Goal: Task Accomplishment & Management: Complete application form

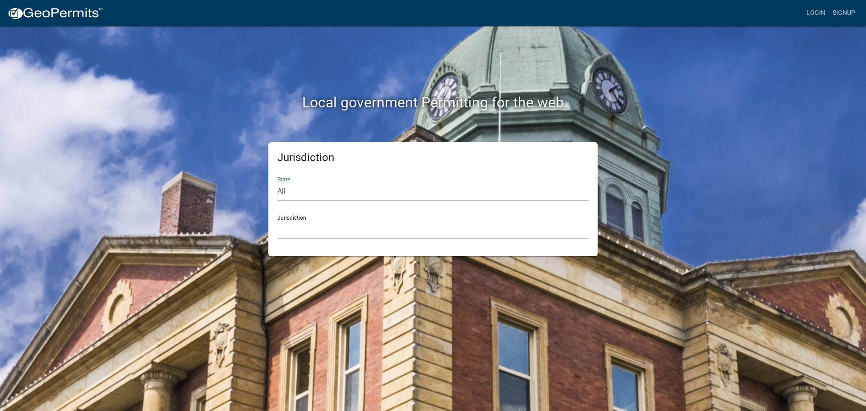
click at [289, 189] on select "All [US_STATE] [US_STATE] [US_STATE] [US_STATE] [US_STATE] [US_STATE] [US_STATE…" at bounding box center [432, 191] width 311 height 18
select select "[US_STATE]"
click at [277, 182] on select "All [US_STATE] [US_STATE] [US_STATE] [US_STATE] [US_STATE] [US_STATE] [US_STATE…" at bounding box center [432, 191] width 311 height 18
click at [298, 225] on select "City of [GEOGRAPHIC_DATA], [US_STATE] City of [GEOGRAPHIC_DATA], [US_STATE] Cit…" at bounding box center [432, 229] width 311 height 18
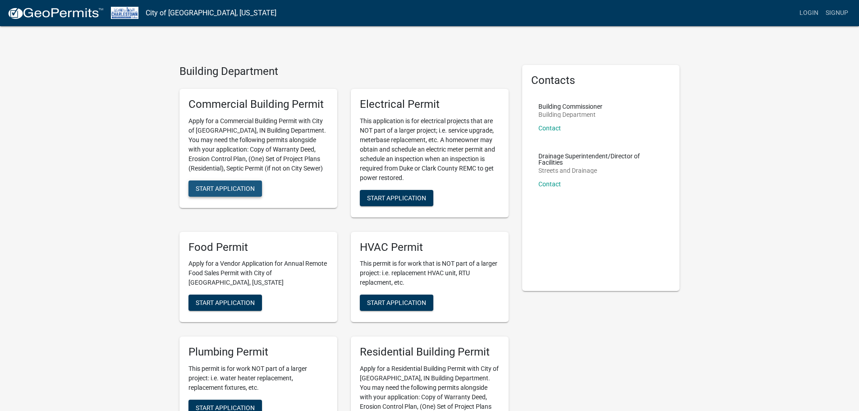
click at [237, 186] on span "Start Application" at bounding box center [225, 187] width 59 height 7
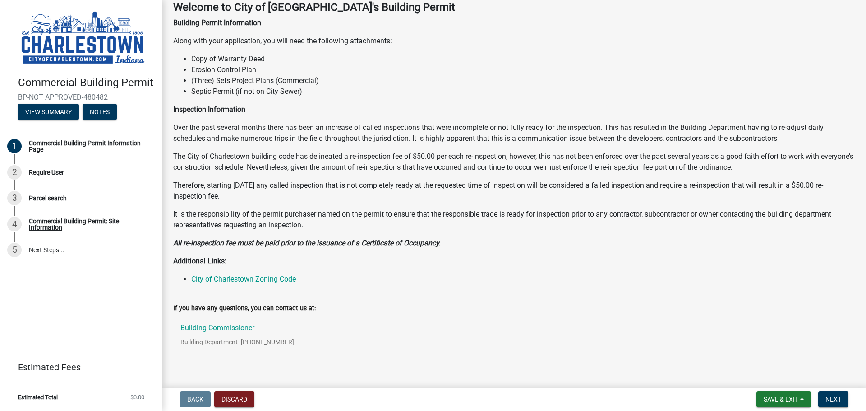
scroll to position [71, 0]
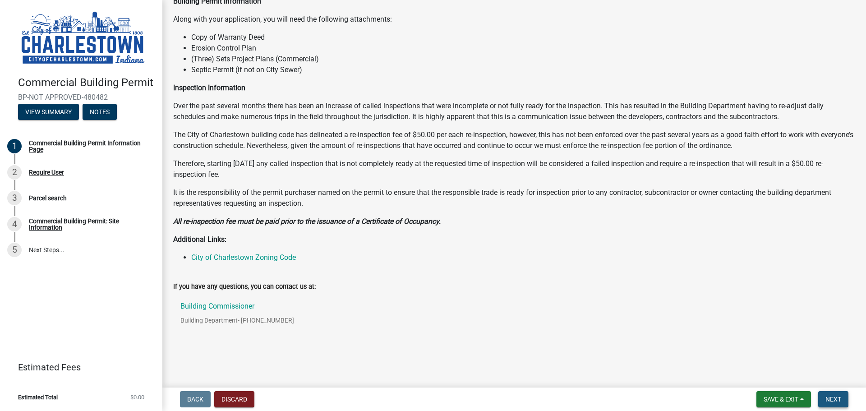
click at [826, 399] on span "Next" at bounding box center [833, 398] width 16 height 7
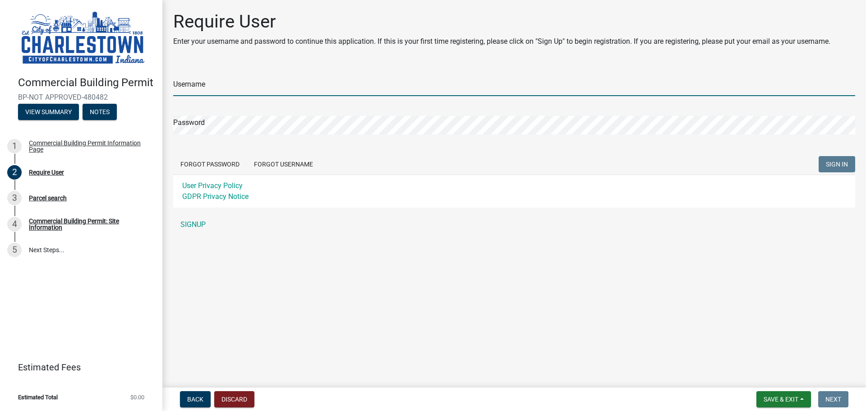
type input "[PERSON_NAME][EMAIL_ADDRESS][PERSON_NAME][DOMAIN_NAME]"
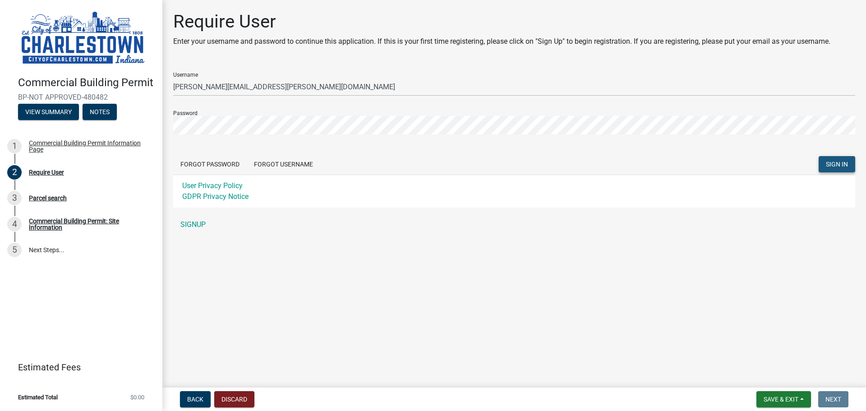
click at [840, 165] on span "SIGN IN" at bounding box center [837, 164] width 22 height 7
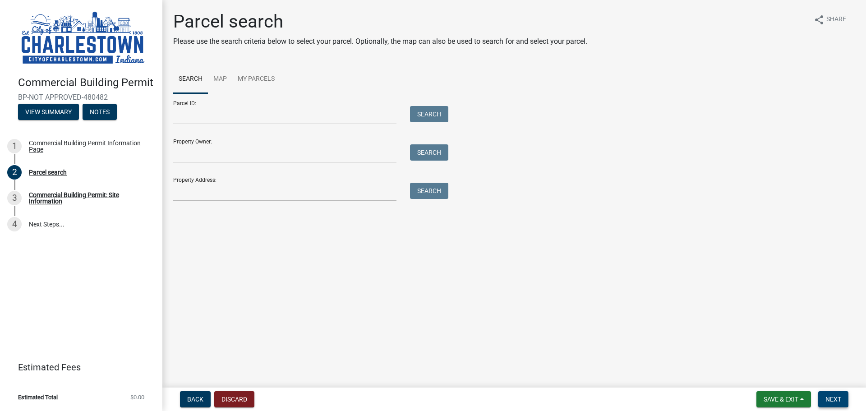
click at [832, 395] on span "Next" at bounding box center [833, 398] width 16 height 7
click at [212, 190] on input "Property Address:" at bounding box center [284, 192] width 223 height 18
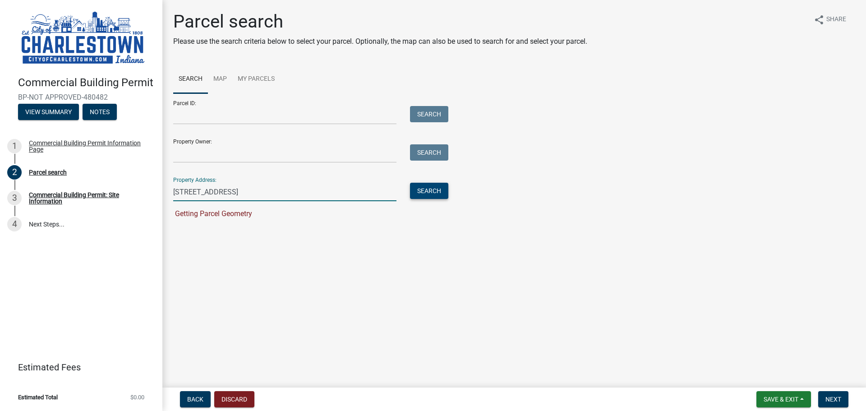
type input "[STREET_ADDRESS]"
click at [433, 190] on button "Search" at bounding box center [429, 191] width 38 height 16
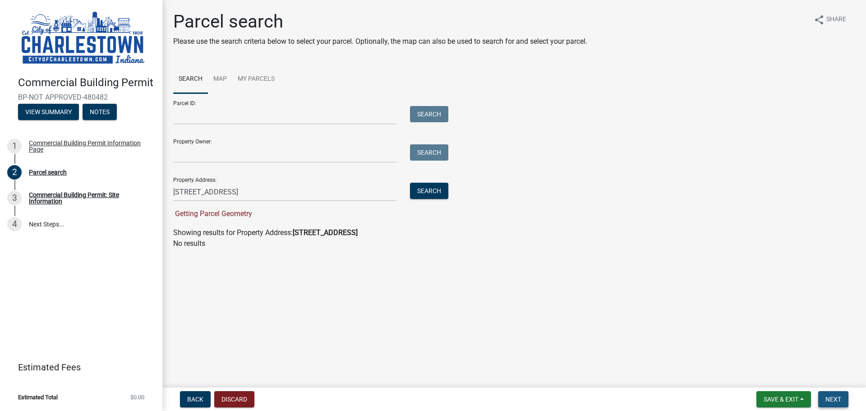
click at [835, 399] on span "Next" at bounding box center [833, 398] width 16 height 7
drag, startPoint x: 252, startPoint y: 192, endPoint x: 166, endPoint y: 188, distance: 86.2
click at [166, 188] on div "[STREET_ADDRESS]" at bounding box center [284, 192] width 237 height 18
click at [835, 399] on span "Next" at bounding box center [833, 398] width 16 height 7
click at [194, 155] on input "Property Owner:" at bounding box center [284, 153] width 223 height 18
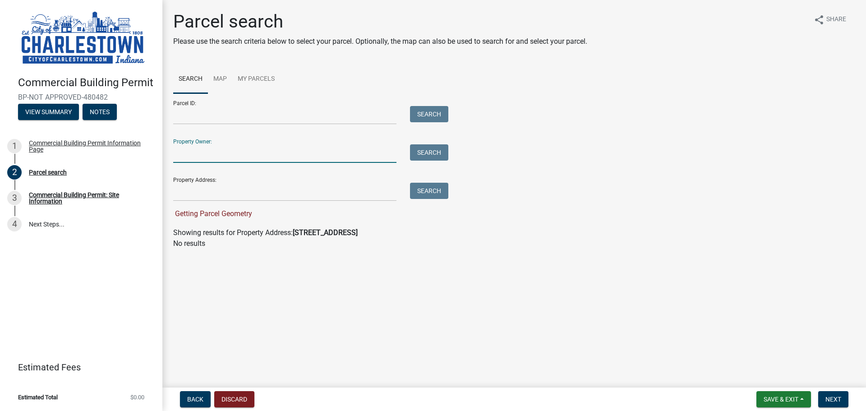
type input "Pulte Group of [US_STATE] LLC"
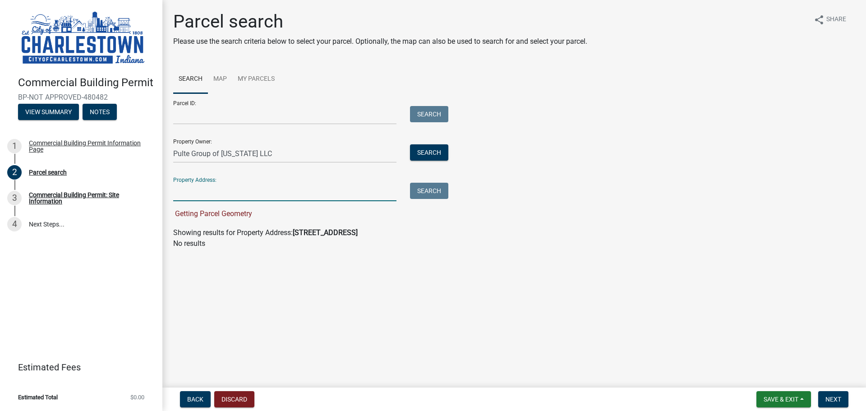
click at [196, 193] on input "Property Address:" at bounding box center [284, 192] width 223 height 18
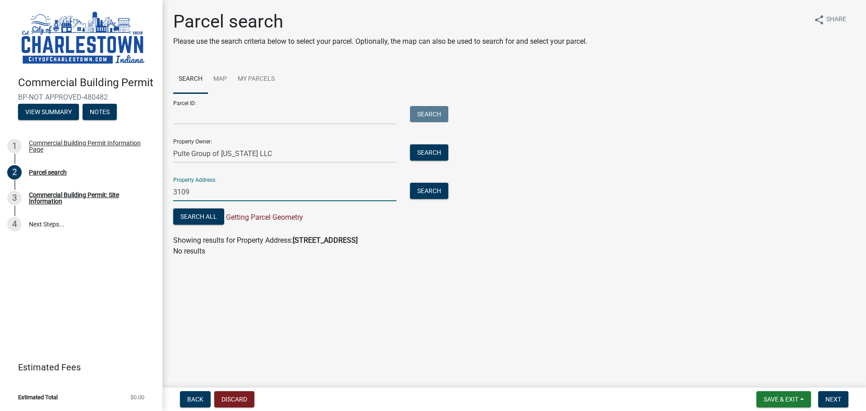
type input "[STREET_ADDRESS]"
click at [425, 191] on button "Search" at bounding box center [429, 191] width 38 height 16
click at [201, 218] on button "Search All" at bounding box center [198, 216] width 51 height 16
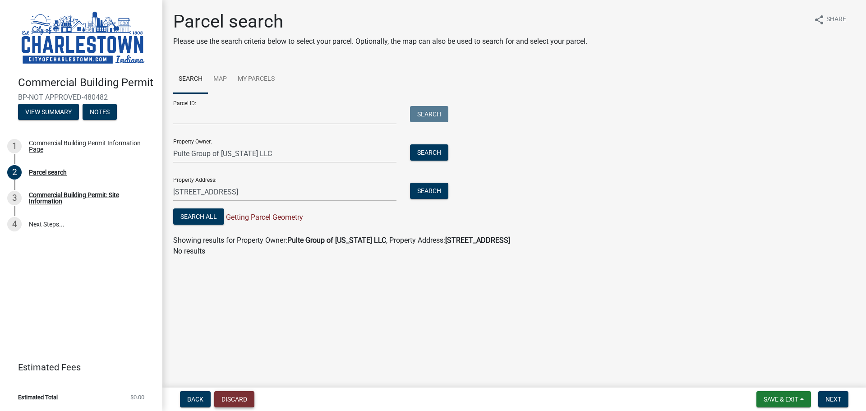
click at [230, 398] on button "Discard" at bounding box center [234, 399] width 40 height 16
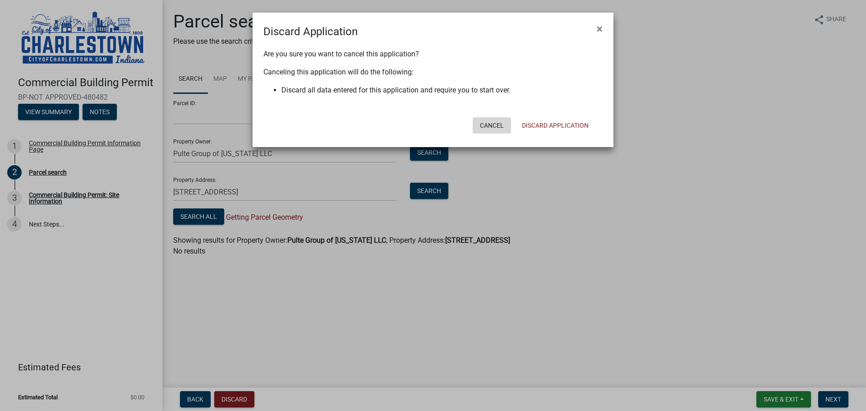
click at [489, 123] on button "Cancel" at bounding box center [491, 125] width 38 height 16
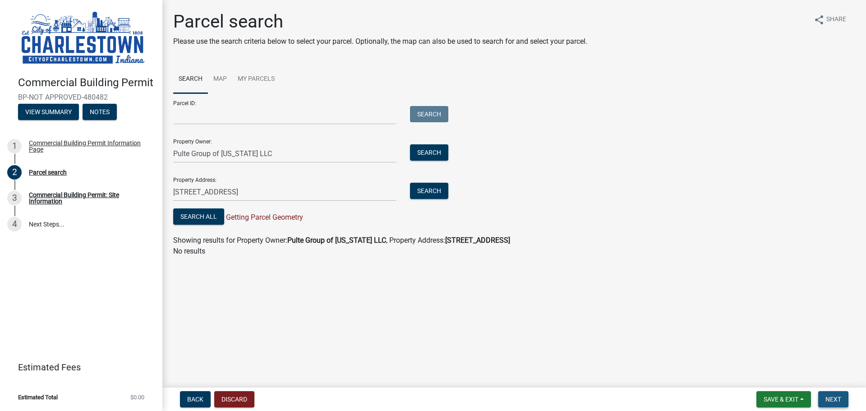
click at [834, 397] on span "Next" at bounding box center [833, 398] width 16 height 7
click at [834, 398] on span "Next" at bounding box center [833, 398] width 16 height 7
click at [221, 399] on button "Discard" at bounding box center [234, 399] width 40 height 16
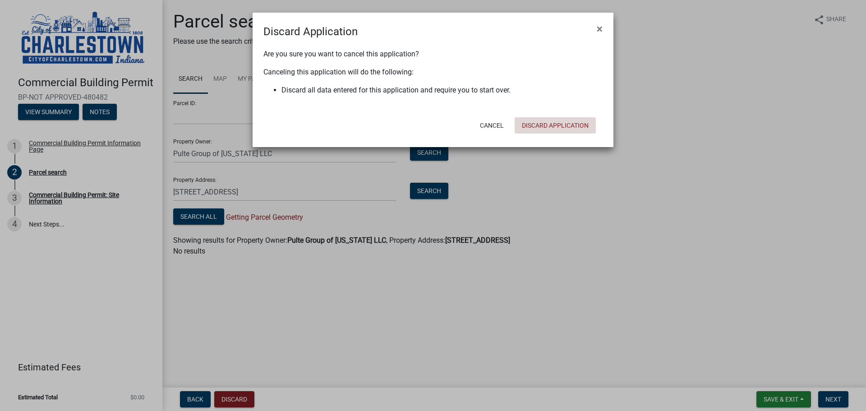
click at [554, 123] on button "Discard Application" at bounding box center [554, 125] width 81 height 16
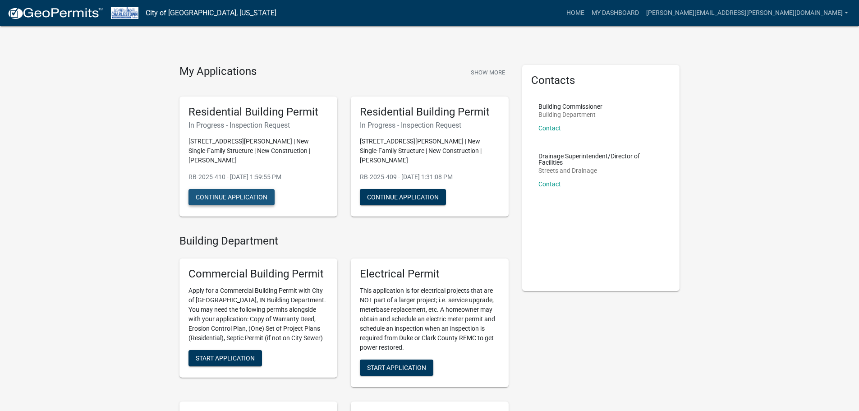
click at [244, 197] on button "Continue Application" at bounding box center [231, 197] width 86 height 16
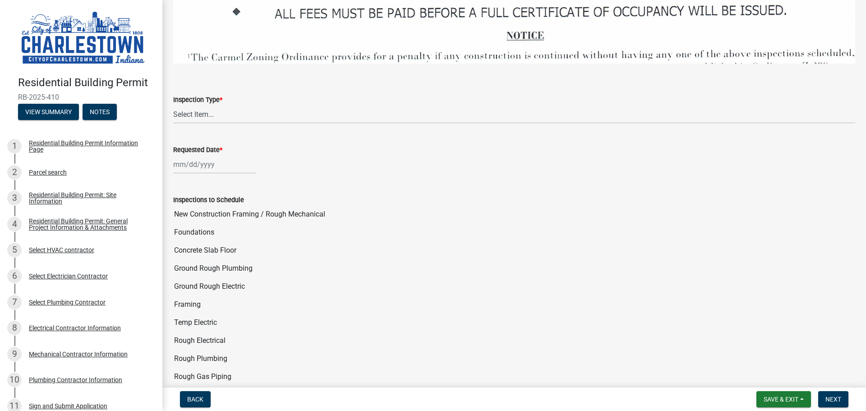
scroll to position [1488, 0]
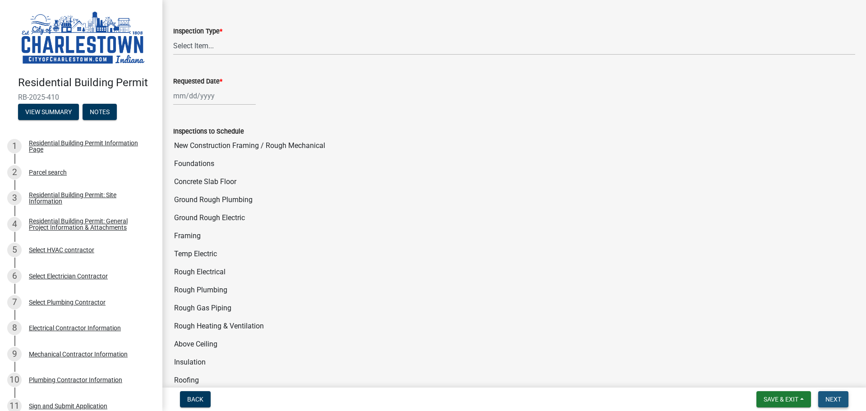
click at [831, 402] on span "Next" at bounding box center [833, 398] width 16 height 7
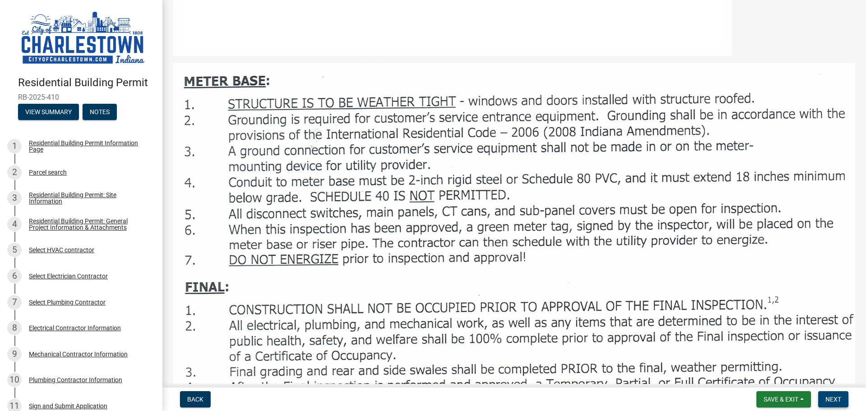
scroll to position [721, 0]
click at [38, 140] on div "Residential Building Permit Information Page" at bounding box center [88, 146] width 119 height 13
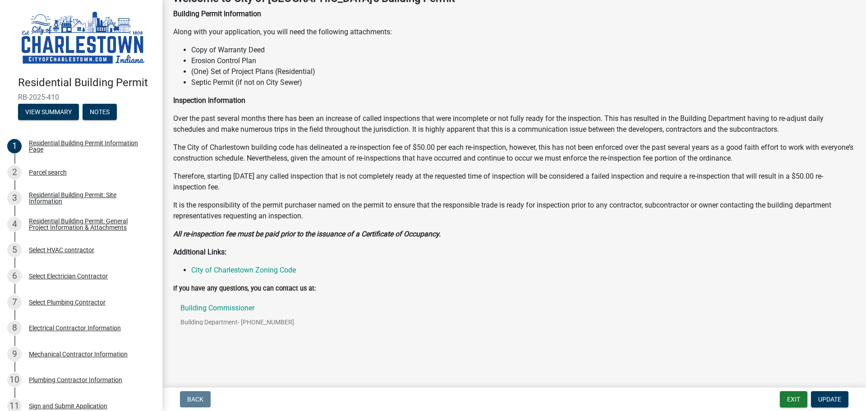
scroll to position [60, 0]
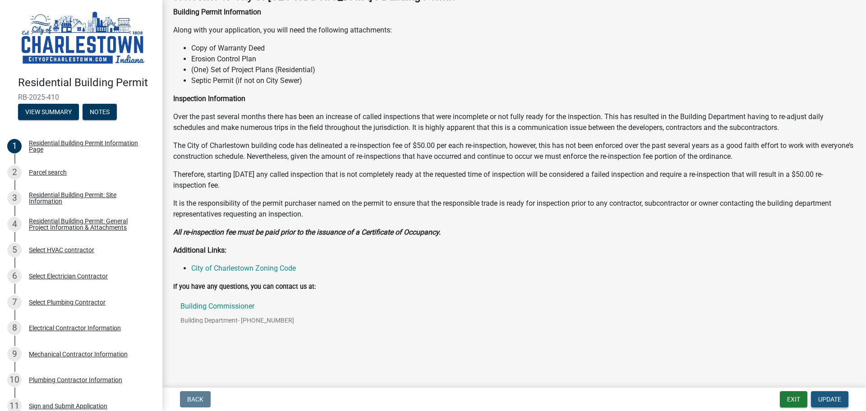
click at [824, 400] on span "Update" at bounding box center [829, 398] width 23 height 7
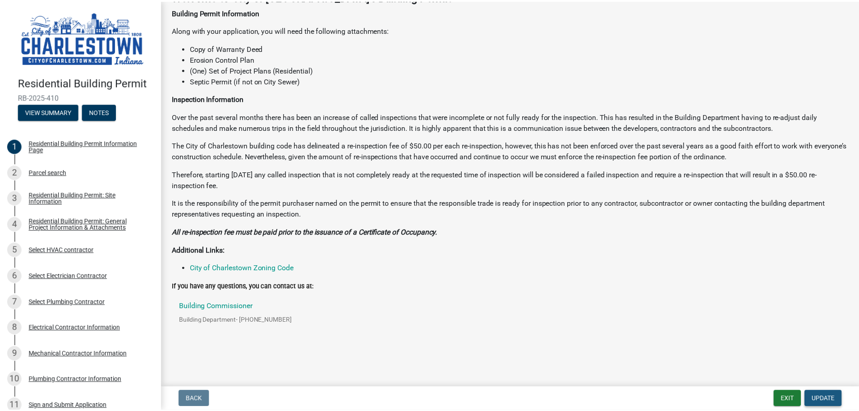
scroll to position [0, 0]
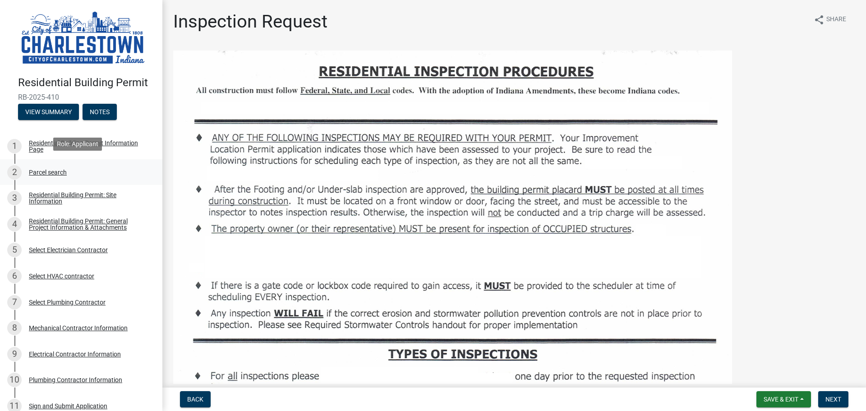
click at [16, 167] on div "2" at bounding box center [14, 172] width 14 height 14
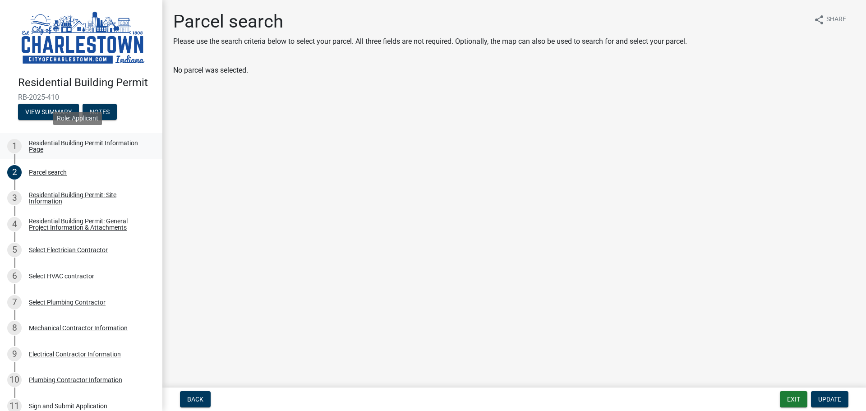
click at [40, 141] on div "Residential Building Permit Information Page" at bounding box center [88, 146] width 119 height 13
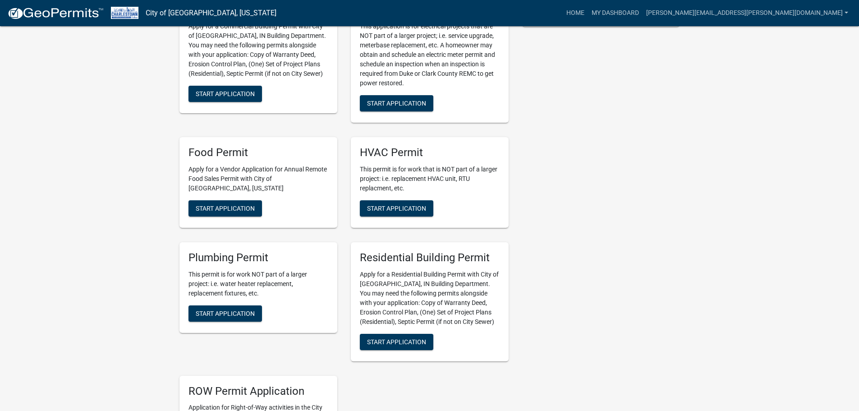
scroll to position [271, 0]
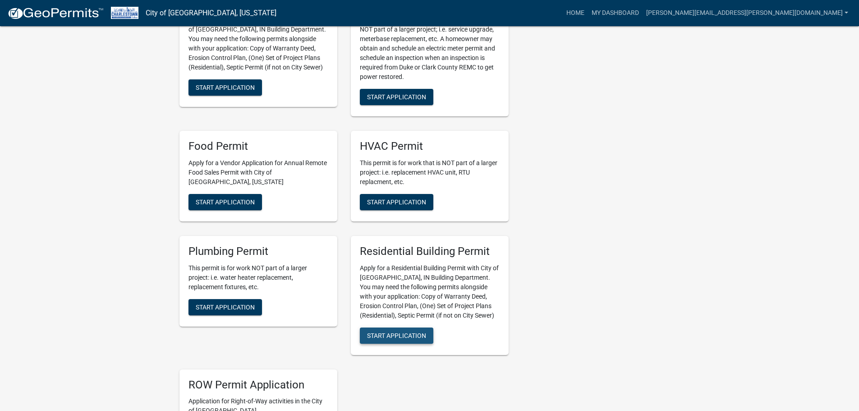
click at [391, 335] on span "Start Application" at bounding box center [396, 334] width 59 height 7
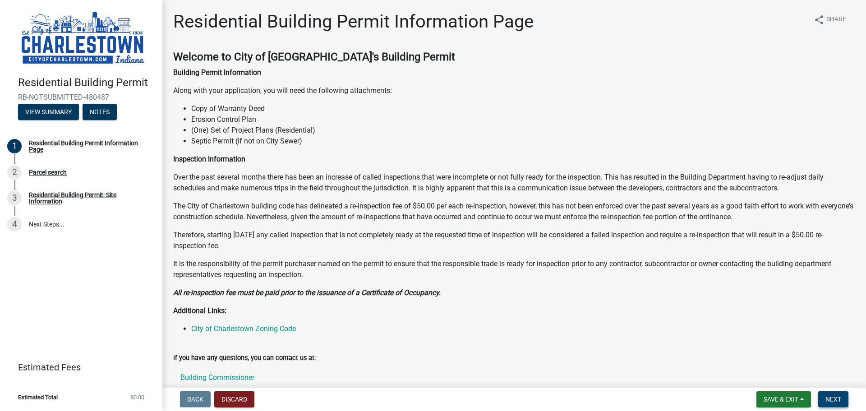
click at [837, 400] on span "Next" at bounding box center [833, 398] width 16 height 7
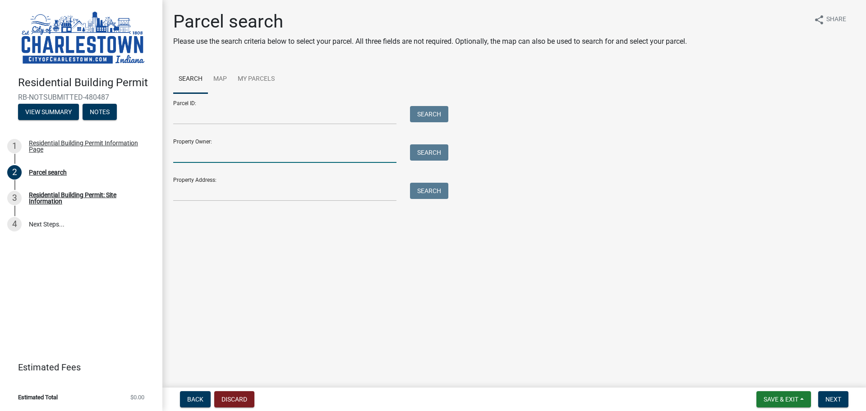
click at [225, 154] on input "Property Owner:" at bounding box center [284, 153] width 223 height 18
type input "Pulte Group of [US_STATE] LLC"
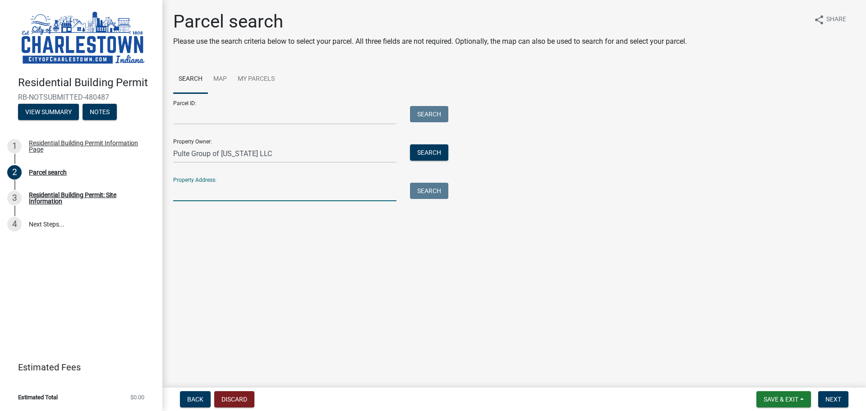
click at [208, 190] on input "Property Address:" at bounding box center [284, 192] width 223 height 18
type input "[STREET_ADDRESS]"
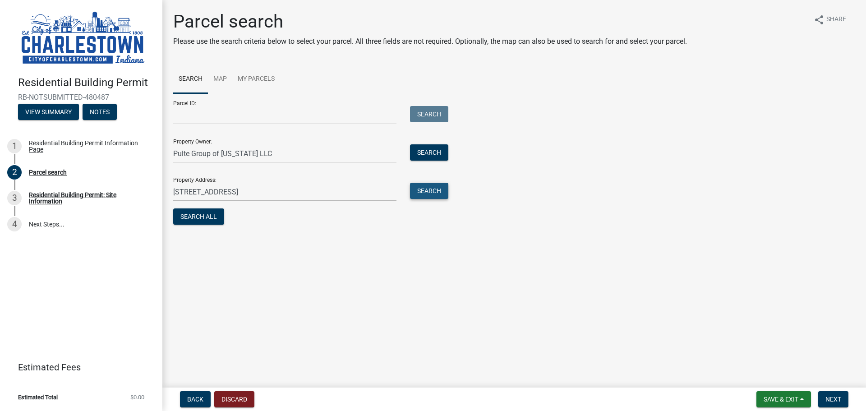
click at [428, 190] on button "Search" at bounding box center [429, 191] width 38 height 16
click at [249, 78] on link "My Parcels" at bounding box center [256, 79] width 48 height 29
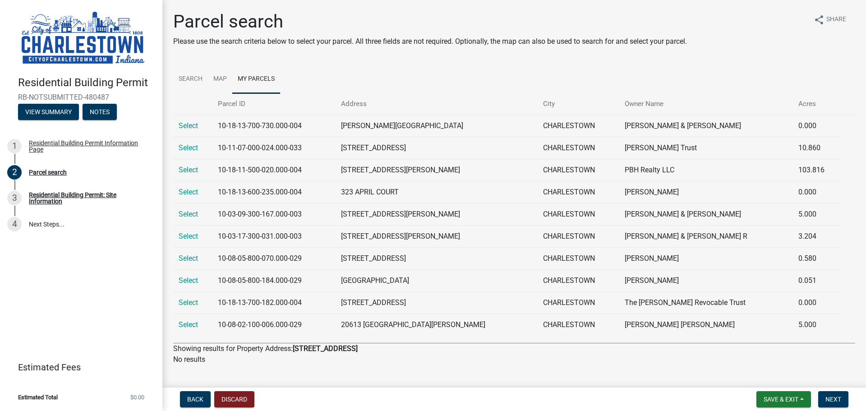
scroll to position [16, 0]
